Goal: Information Seeking & Learning: Learn about a topic

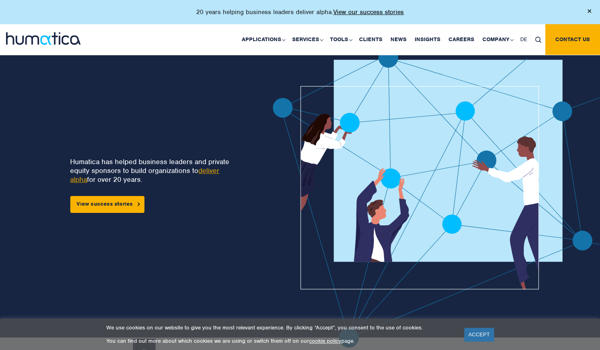
scroll to position [3, 0]
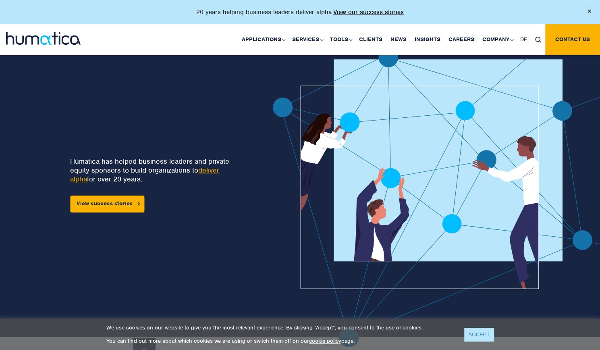
click at [486, 334] on link "ACCEPT" at bounding box center [478, 334] width 29 height 13
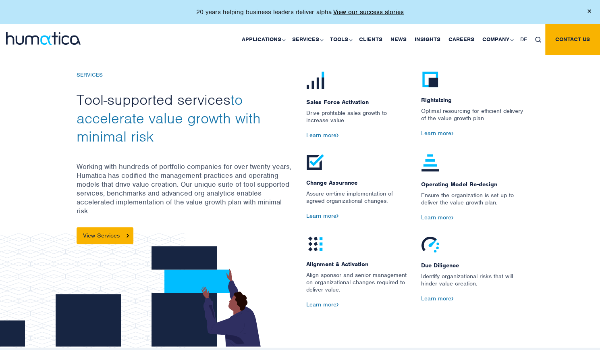
scroll to position [849, 0]
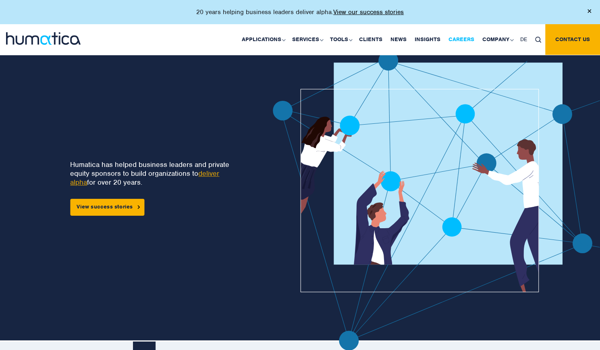
click at [462, 39] on link "Careers" at bounding box center [461, 39] width 34 height 31
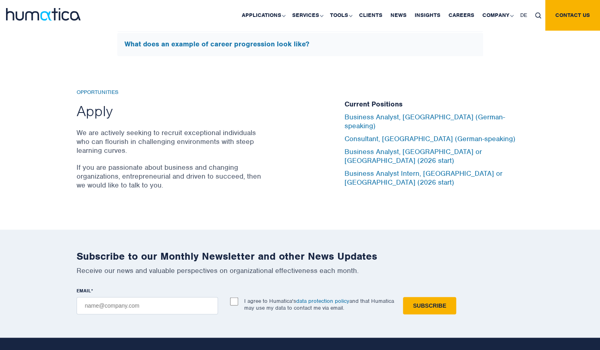
scroll to position [2649, 0]
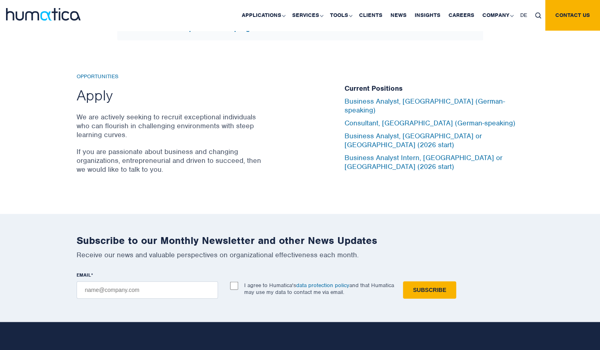
click at [368, 164] on div "Current Positions Business Analyst, [GEOGRAPHIC_DATA] (German-speaking) Consult…" at bounding box center [433, 127] width 179 height 109
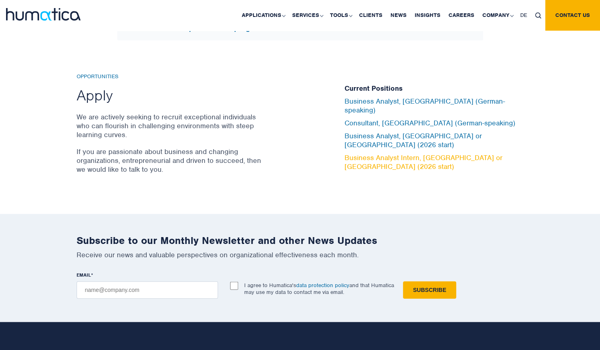
click at [388, 153] on link "Business Analyst Intern, [GEOGRAPHIC_DATA] or [GEOGRAPHIC_DATA] (2026 start)" at bounding box center [423, 162] width 158 height 18
